Goal: Entertainment & Leisure: Consume media (video, audio)

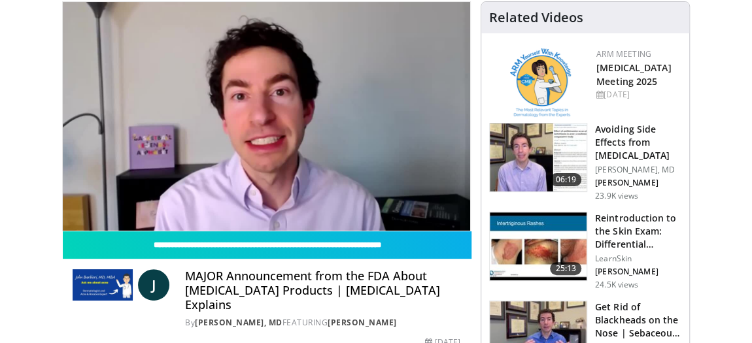
scroll to position [98, 0]
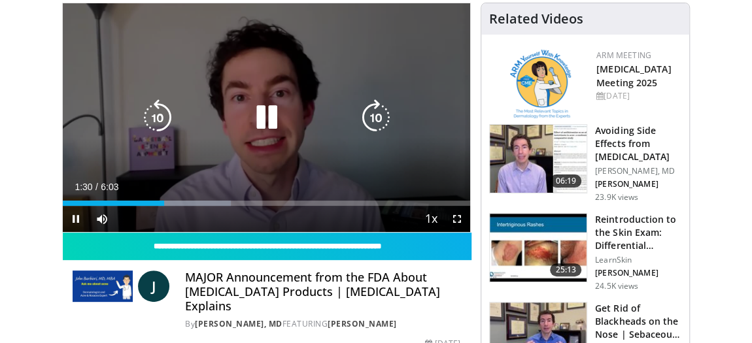
click at [161, 113] on icon "Video Player" at bounding box center [157, 117] width 37 height 37
click at [268, 110] on icon "Video Player" at bounding box center [266, 117] width 37 height 37
click at [260, 124] on icon "Video Player" at bounding box center [266, 117] width 37 height 37
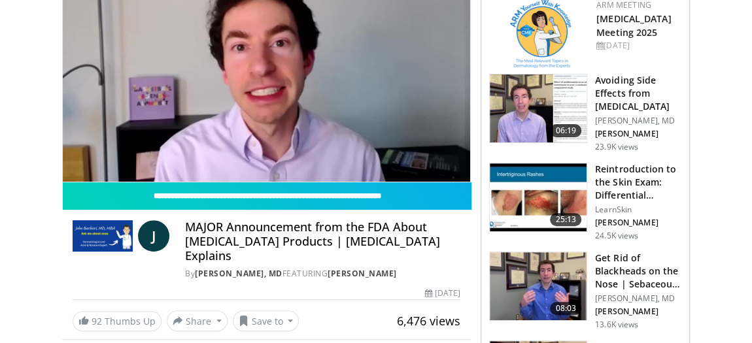
scroll to position [149, 0]
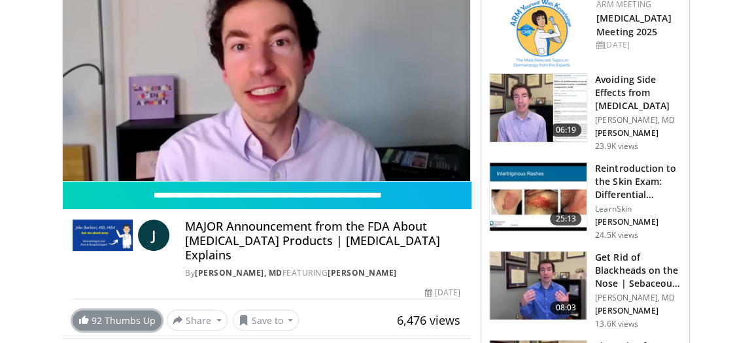
click at [139, 314] on link "92 Thumbs Up" at bounding box center [117, 320] width 89 height 20
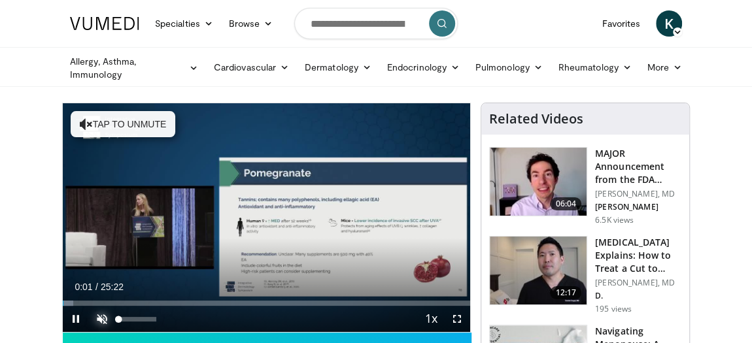
click at [102, 318] on span "Video Player" at bounding box center [102, 319] width 26 height 26
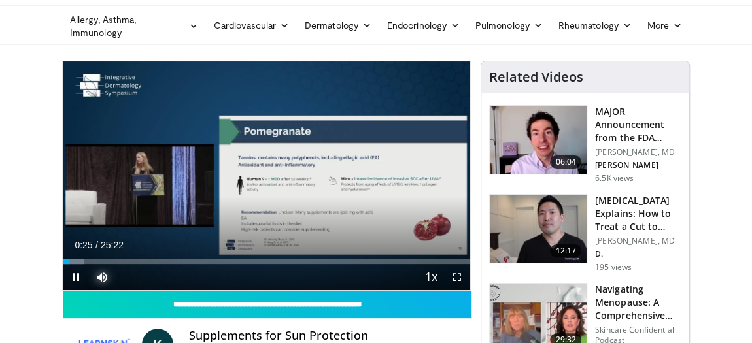
scroll to position [41, 0]
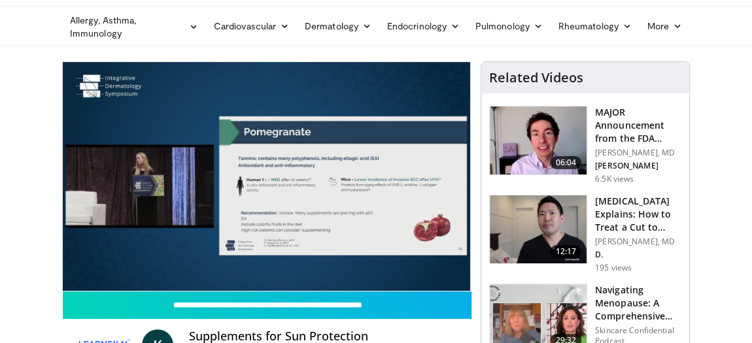
click at [443, 327] on div "K Supplements for Sun Protection By LearnSkin FEATURING Katherine Varman By Lea…" at bounding box center [266, 341] width 409 height 44
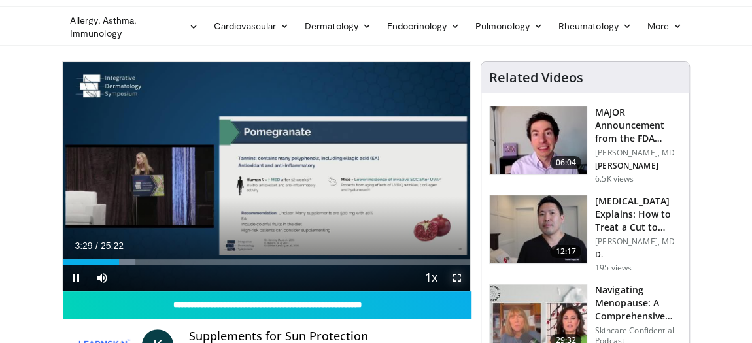
click at [458, 280] on span "Video Player" at bounding box center [457, 278] width 26 height 26
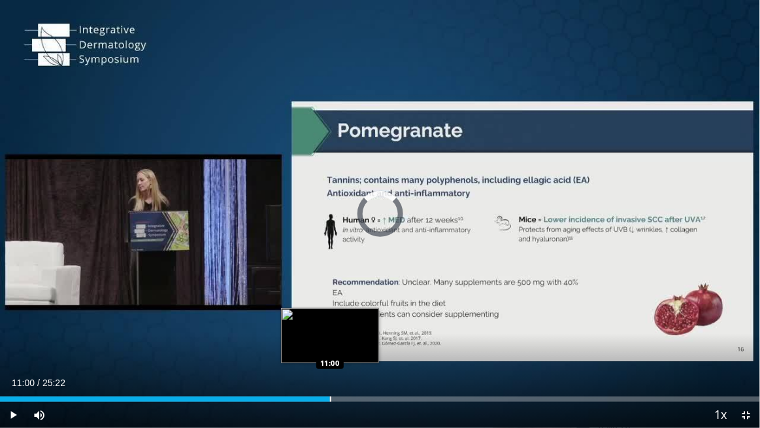
click at [330, 343] on div "Loaded : 0.00% 11:00 11:00" at bounding box center [380, 398] width 760 height 5
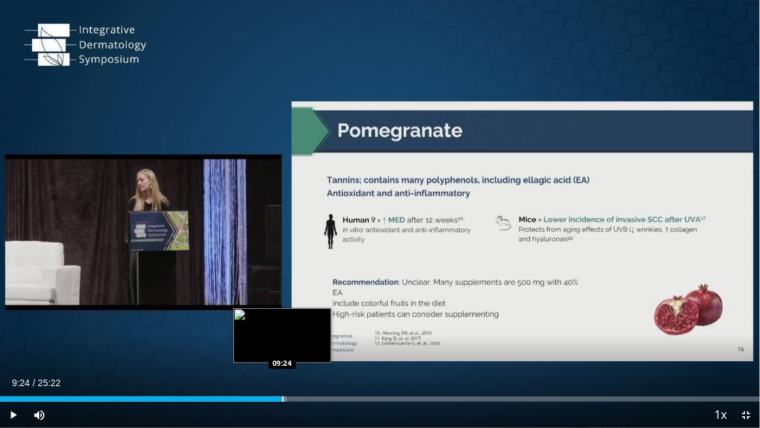
click at [282, 343] on div "Progress Bar" at bounding box center [282, 398] width 1 height 5
click at [265, 343] on div "Loaded : 41.43% 09:29 08:52" at bounding box center [380, 398] width 760 height 5
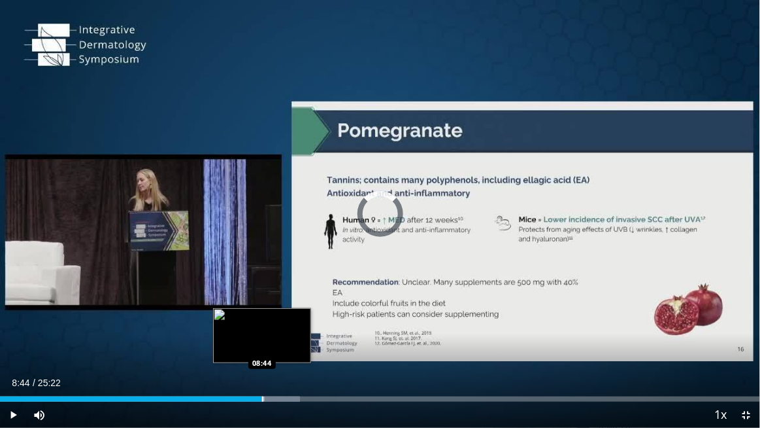
click at [262, 343] on div "Progress Bar" at bounding box center [262, 398] width 1 height 5
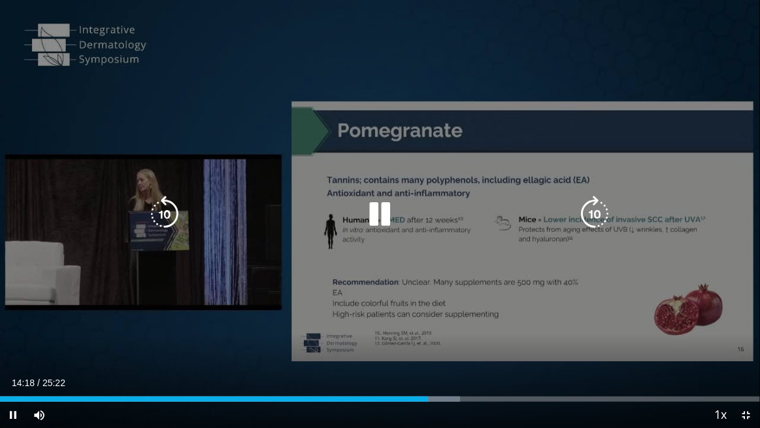
click at [377, 219] on icon "Video Player" at bounding box center [379, 213] width 37 height 37
click at [169, 212] on icon "Video Player" at bounding box center [165, 213] width 37 height 37
click at [169, 212] on div "20 seconds Tap to unmute" at bounding box center [380, 214] width 760 height 428
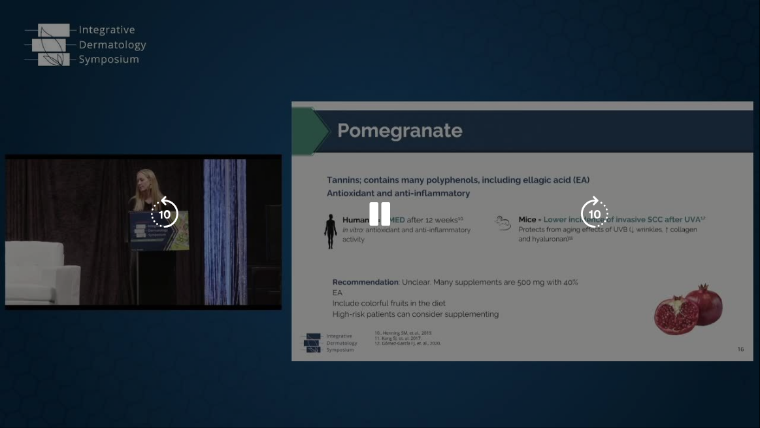
click at [169, 212] on div "20 seconds Tap to unmute" at bounding box center [380, 214] width 760 height 428
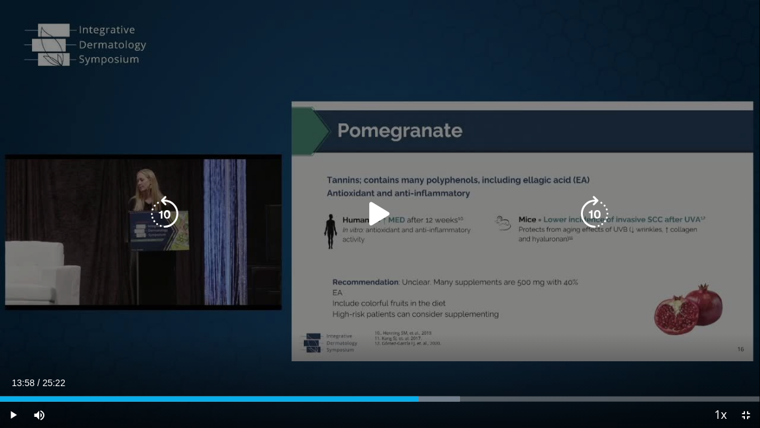
click at [169, 212] on icon "Video Player" at bounding box center [165, 213] width 37 height 37
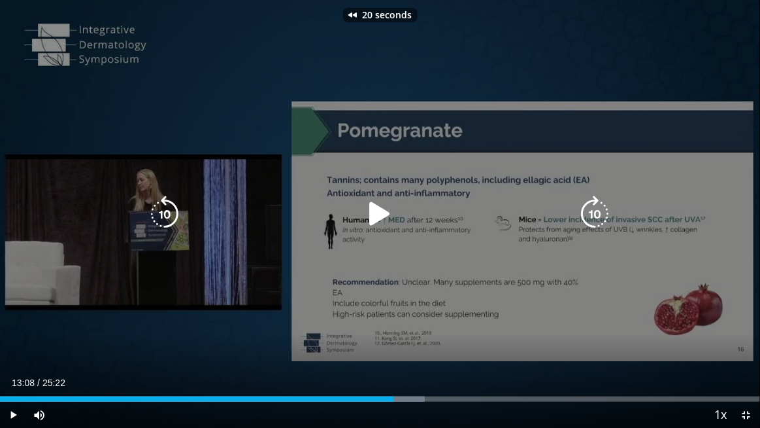
click at [169, 212] on div "20 seconds Tap to unmute" at bounding box center [380, 214] width 760 height 428
click at [169, 212] on icon "Video Player" at bounding box center [165, 213] width 37 height 37
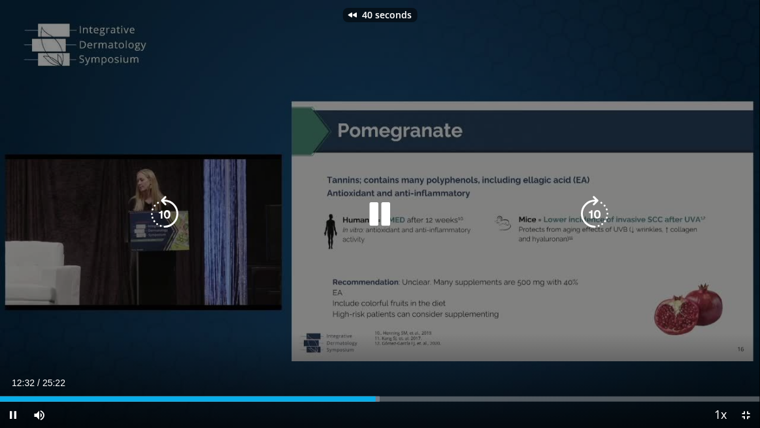
click at [169, 212] on icon "Video Player" at bounding box center [165, 213] width 37 height 37
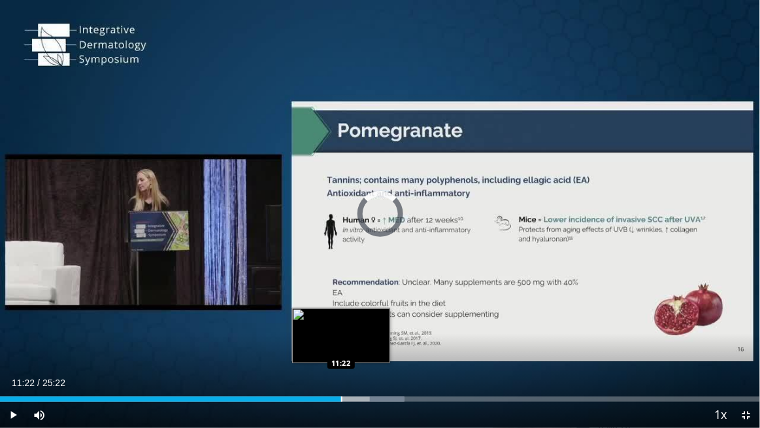
click at [341, 343] on div "Loaded : 53.26% 12:24 11:22" at bounding box center [380, 395] width 760 height 12
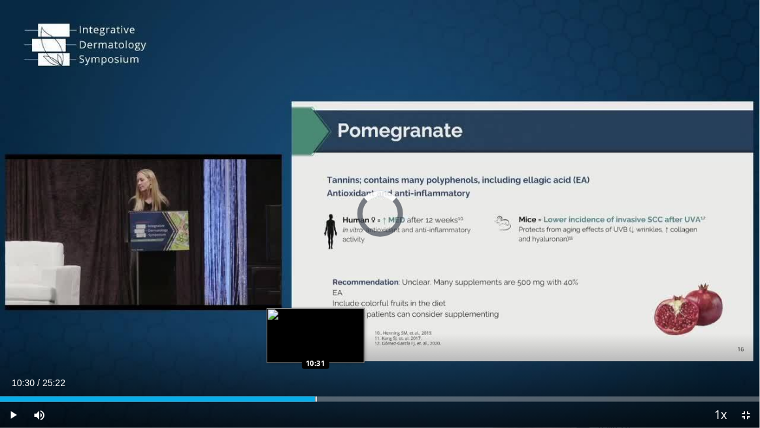
click at [316, 343] on div "Progress Bar" at bounding box center [316, 398] width 1 height 5
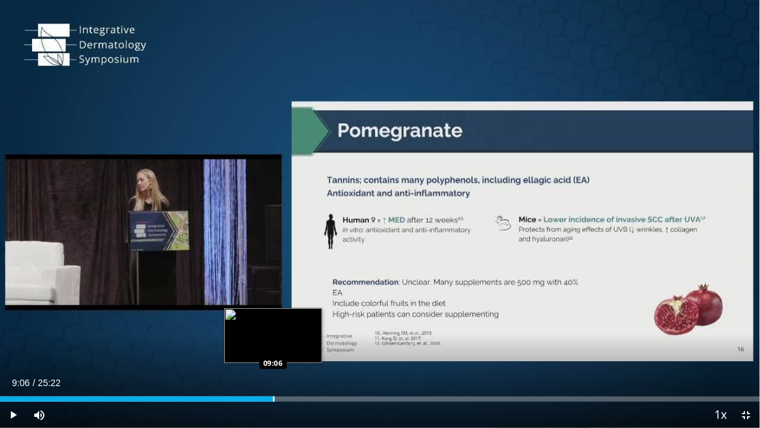
click at [273, 343] on div "Progress Bar" at bounding box center [273, 398] width 1 height 5
click at [263, 343] on div "Progress Bar" at bounding box center [263, 398] width 1 height 5
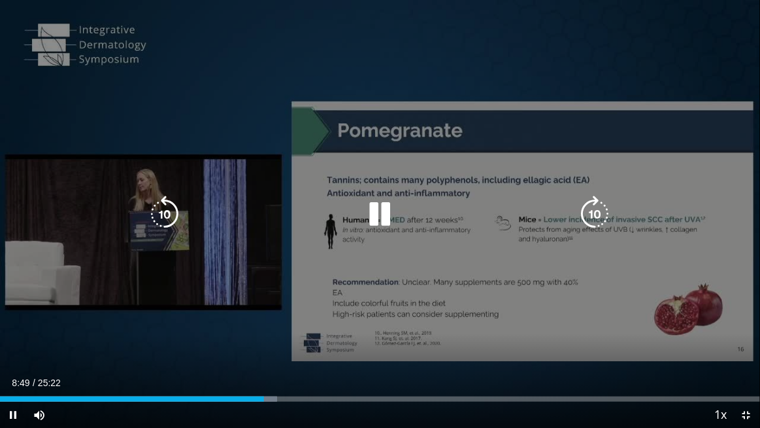
click at [375, 205] on icon "Video Player" at bounding box center [379, 213] width 37 height 37
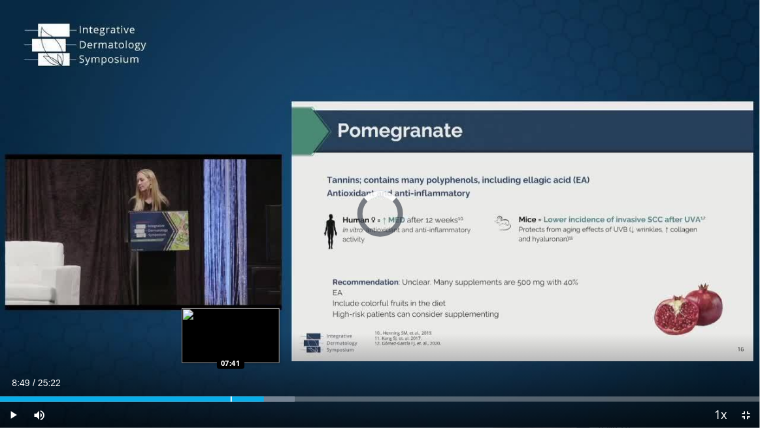
click at [231, 343] on div "Progress Bar" at bounding box center [231, 398] width 1 height 5
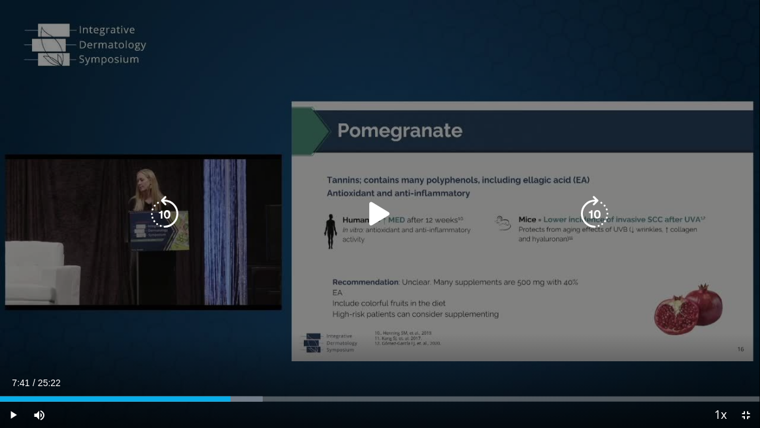
click at [597, 209] on icon "Video Player" at bounding box center [595, 213] width 37 height 37
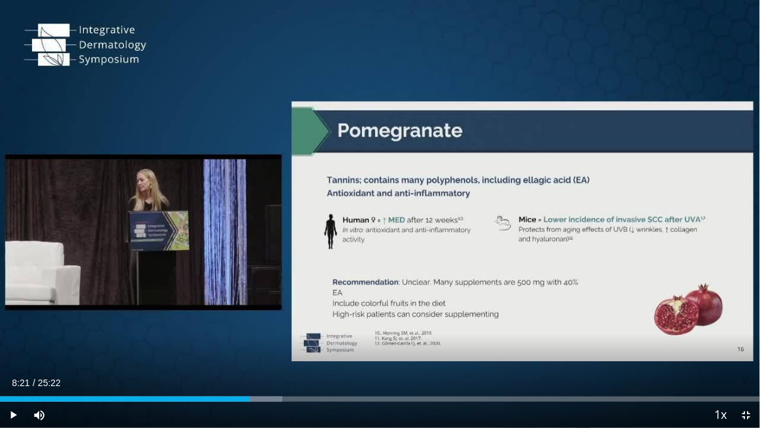
click at [597, 209] on div "40 seconds Tap to unmute" at bounding box center [380, 214] width 760 height 428
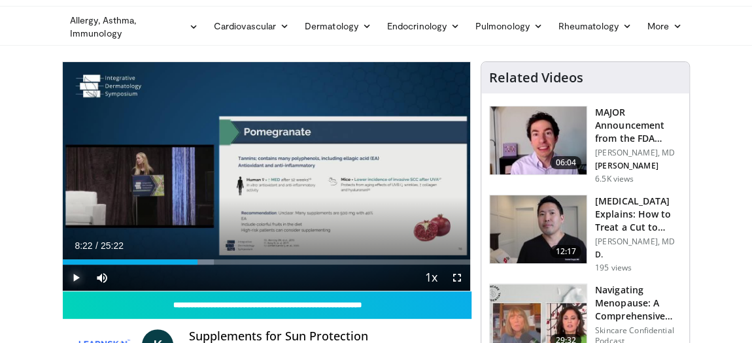
click at [79, 274] on span "Video Player" at bounding box center [76, 278] width 26 height 26
click at [462, 278] on span "Video Player" at bounding box center [457, 278] width 26 height 26
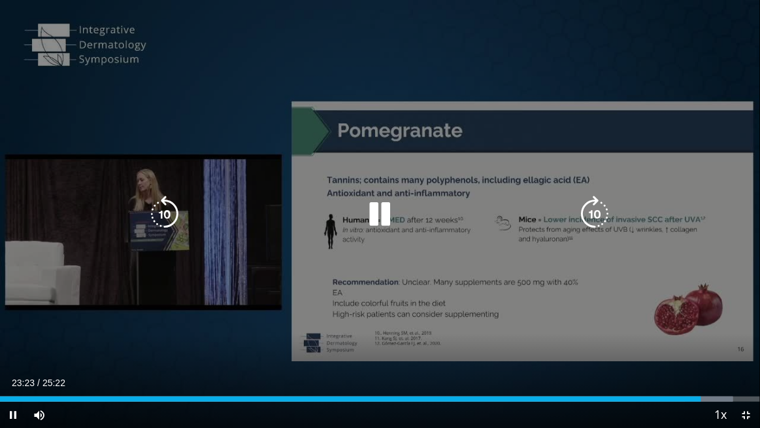
click at [385, 214] on icon "Video Player" at bounding box center [379, 213] width 37 height 37
click at [231, 54] on div "40 seconds Tap to unmute" at bounding box center [380, 214] width 760 height 428
